Goal: Check status: Check status

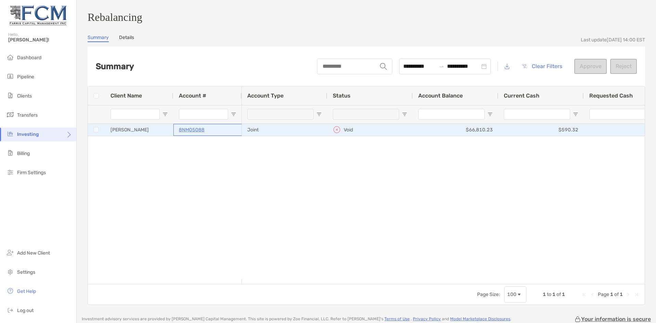
click at [191, 132] on p "8NM05088" at bounding box center [192, 130] width 26 height 9
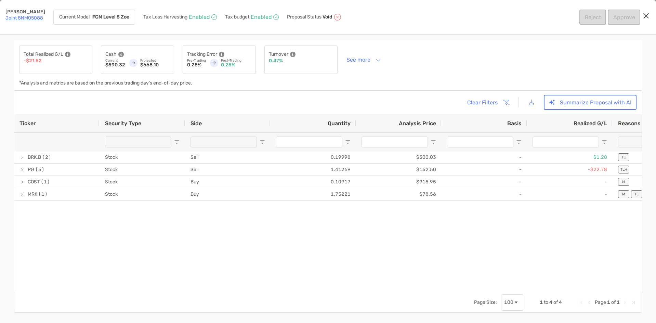
drag, startPoint x: 607, startPoint y: 20, endPoint x: 627, endPoint y: 15, distance: 21.3
click at [608, 19] on div "Reject Approve" at bounding box center [610, 17] width 61 height 15
click at [633, 15] on div "Reject Approve" at bounding box center [610, 17] width 61 height 15
click at [644, 17] on icon "Close modal" at bounding box center [646, 16] width 6 height 8
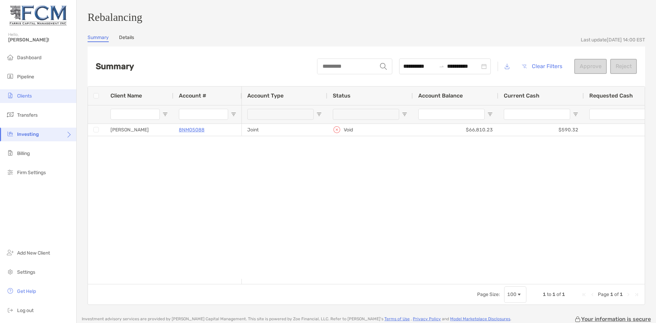
click at [24, 98] on span "Clients" at bounding box center [24, 96] width 15 height 6
